Goal: Information Seeking & Learning: Understand process/instructions

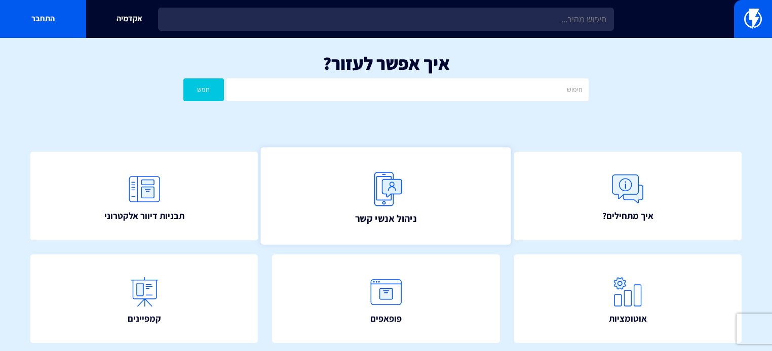
scroll to position [17, 0]
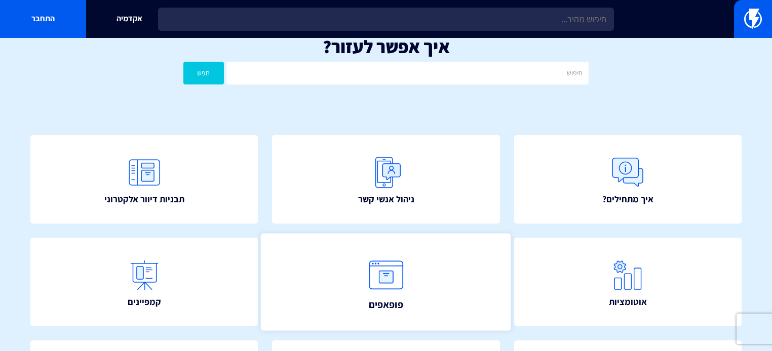
click at [383, 228] on div "איך מתחילים? ניהול אנשי קשר תבניות דיוור אלקטרוני" at bounding box center [386, 341] width 772 height 472
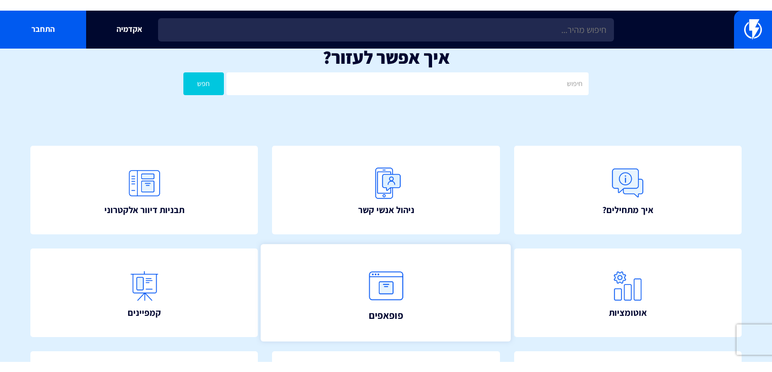
scroll to position [41, 0]
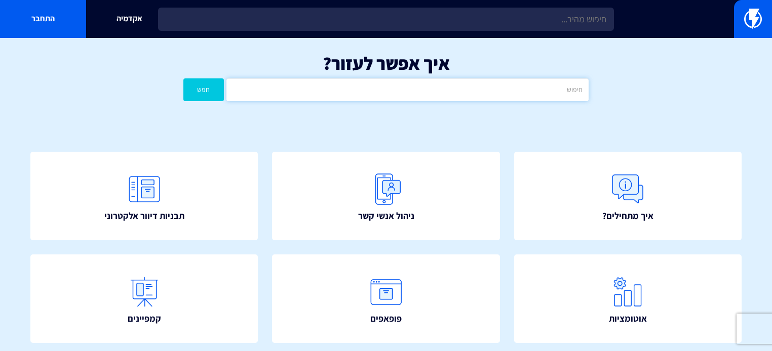
click at [456, 88] on input "text" at bounding box center [407, 89] width 362 height 23
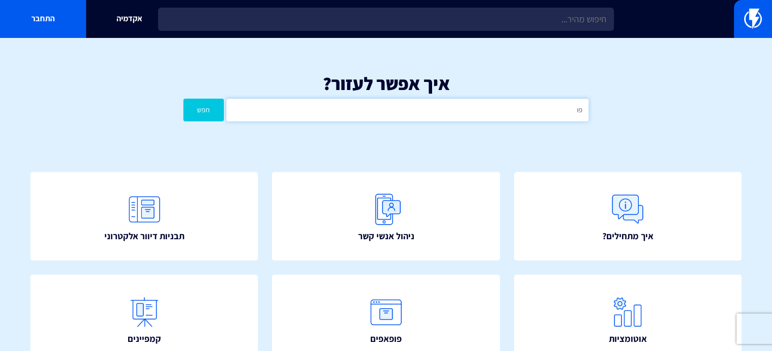
type input "פ"
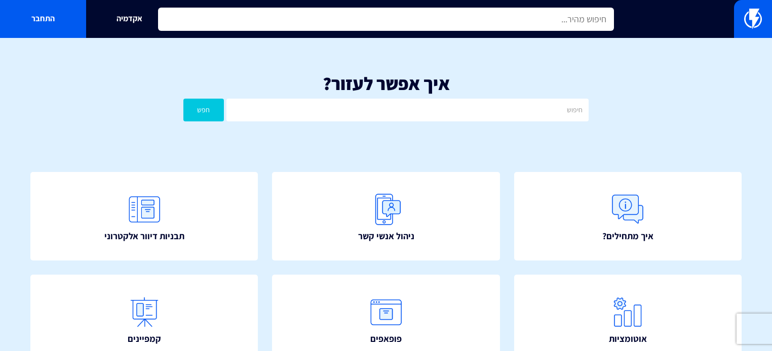
click at [493, 24] on input "text" at bounding box center [386, 19] width 456 height 23
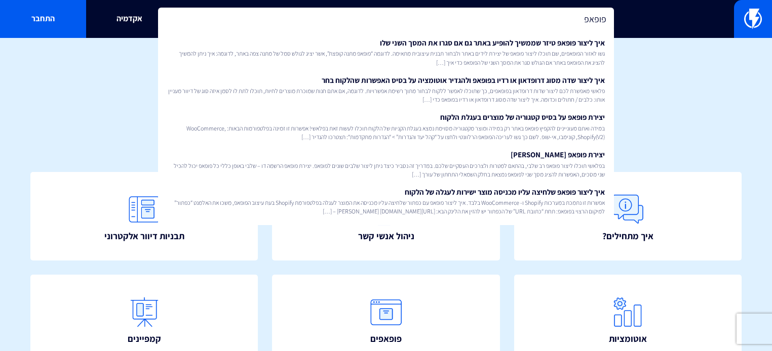
type input "פופאפ"
click at [690, 94] on div "איך אפשר לעזור? חפש" at bounding box center [386, 100] width 772 height 84
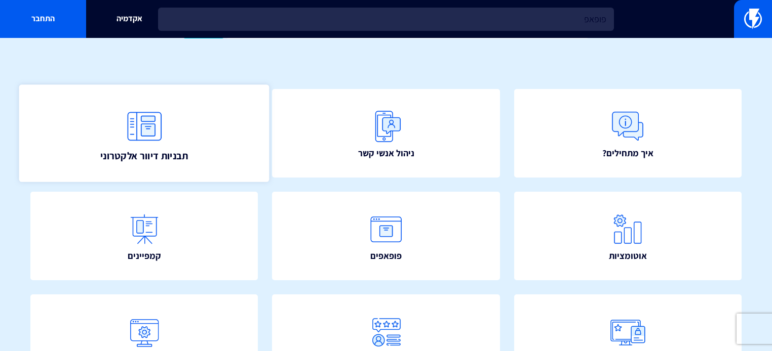
scroll to position [80, 0]
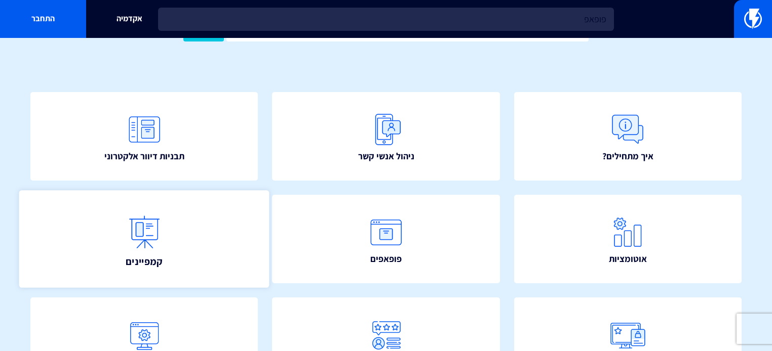
click at [180, 253] on link "קמפיינים" at bounding box center [144, 239] width 250 height 98
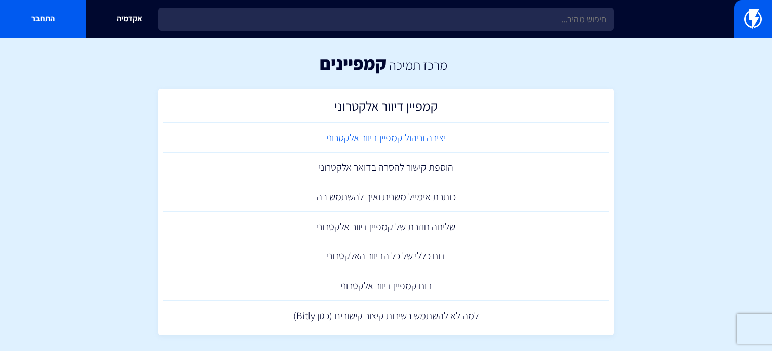
click at [415, 132] on link "יצירה וניהול קמפיין דיוור אלקטרוני" at bounding box center [386, 138] width 446 height 30
